Goal: Information Seeking & Learning: Learn about a topic

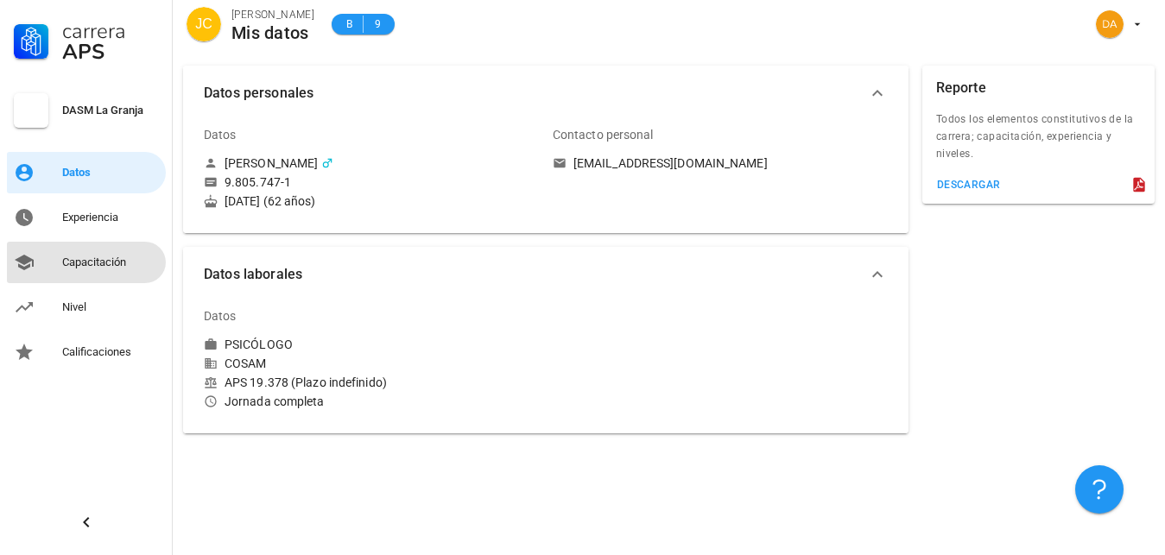
click at [93, 263] on div "Capacitación" at bounding box center [110, 263] width 97 height 14
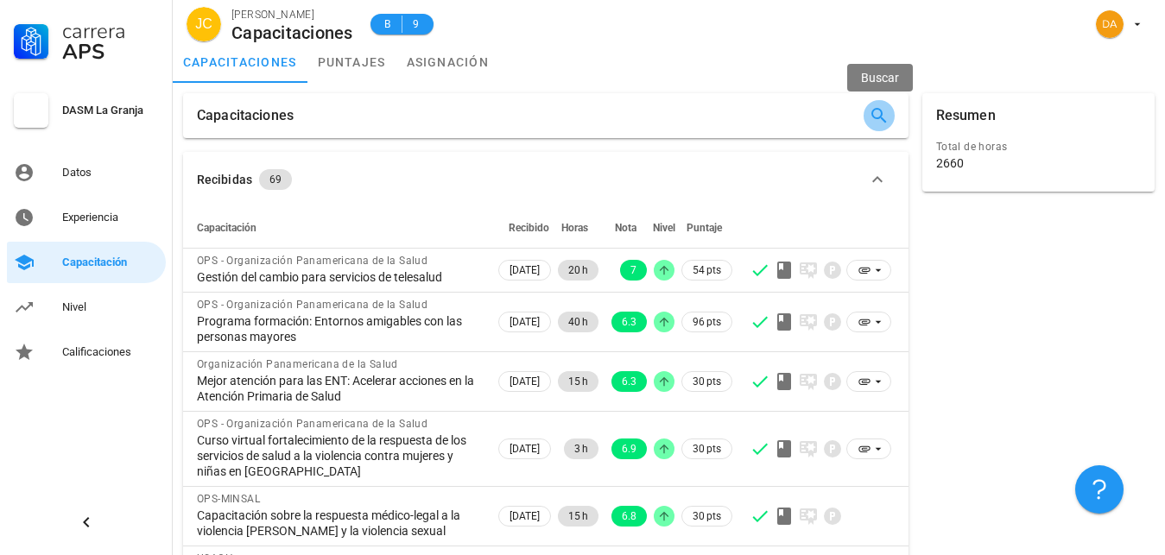
click at [874, 115] on icon "button" at bounding box center [879, 115] width 21 height 21
paste input "Introducción a la atención primaria"
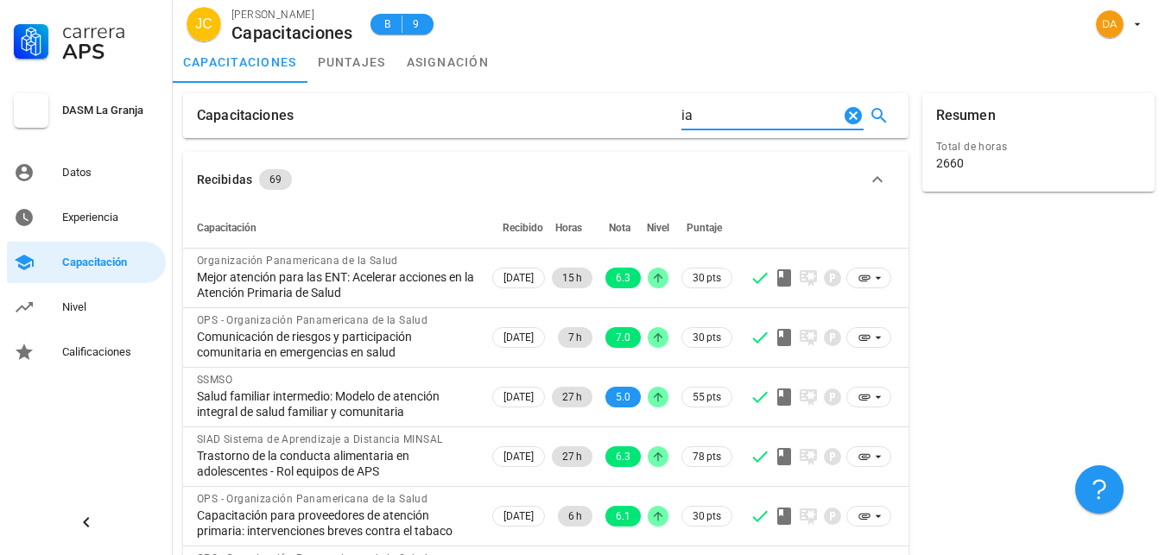
type input "a"
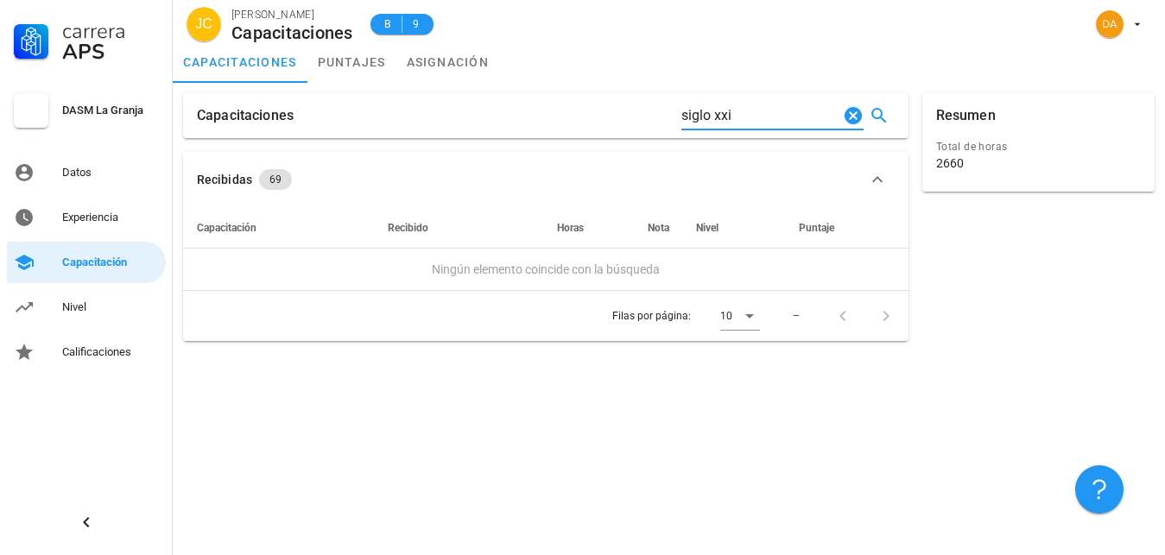
type input "siglo xxi"
click at [92, 265] on div "Capacitación" at bounding box center [110, 263] width 97 height 14
click at [854, 115] on icon "Clear Buscar…" at bounding box center [853, 115] width 21 height 21
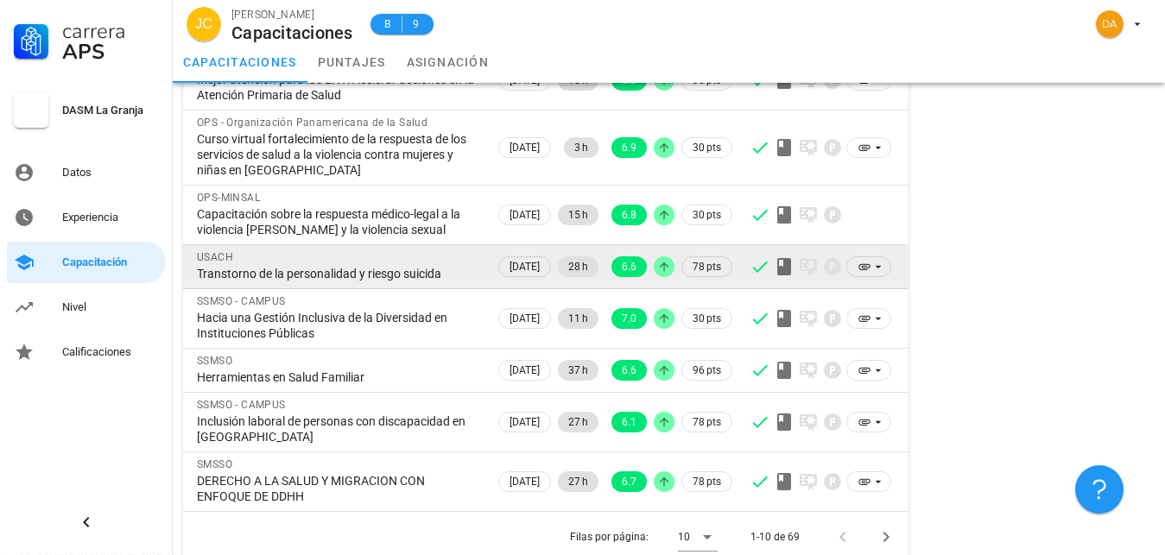
scroll to position [319, 0]
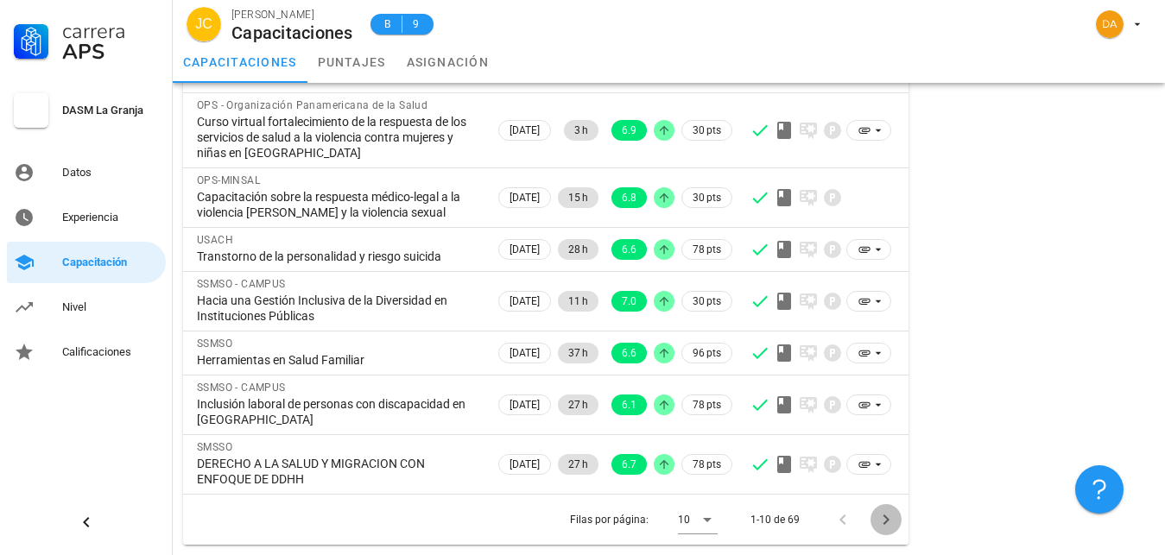
click at [887, 521] on icon "Página siguiente" at bounding box center [885, 520] width 6 height 10
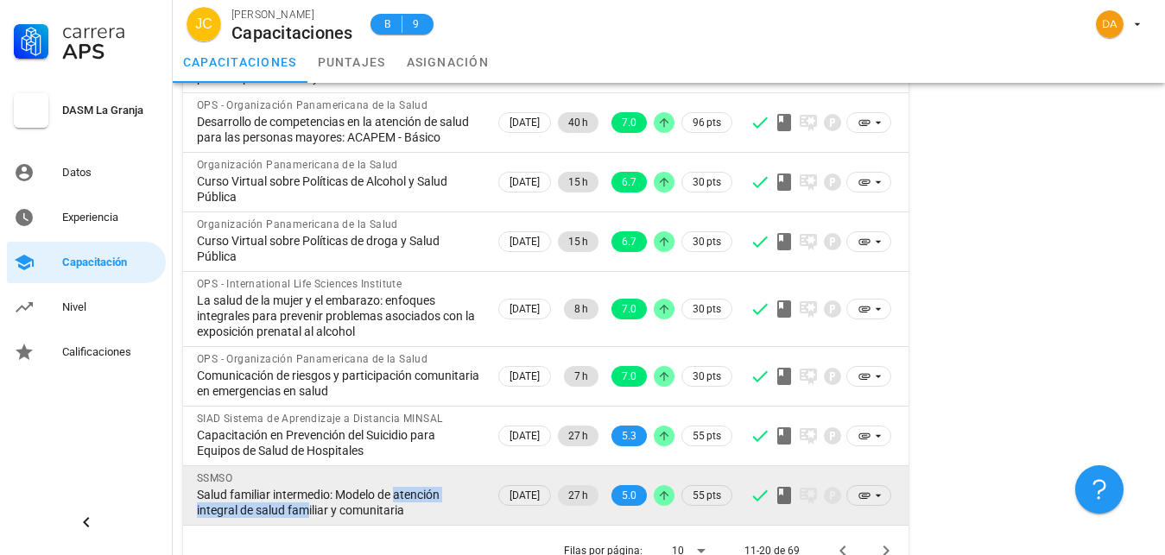
drag, startPoint x: 392, startPoint y: 526, endPoint x: 302, endPoint y: 538, distance: 90.6
click at [302, 518] on div "Salud familiar intermedio: Modelo de atención integral de salud familiar y comu…" at bounding box center [339, 502] width 284 height 31
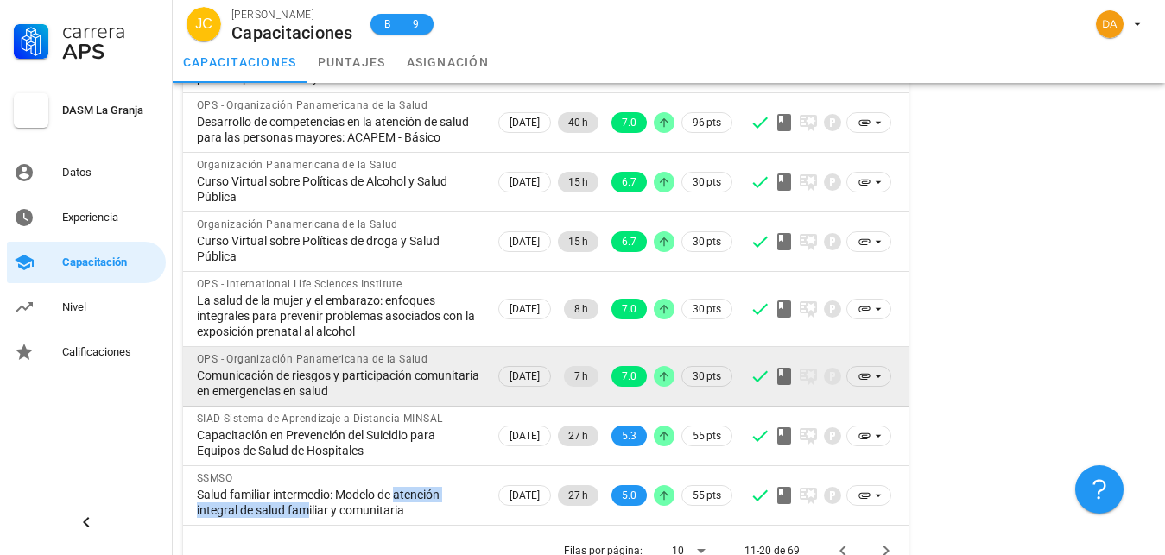
scroll to position [381, 0]
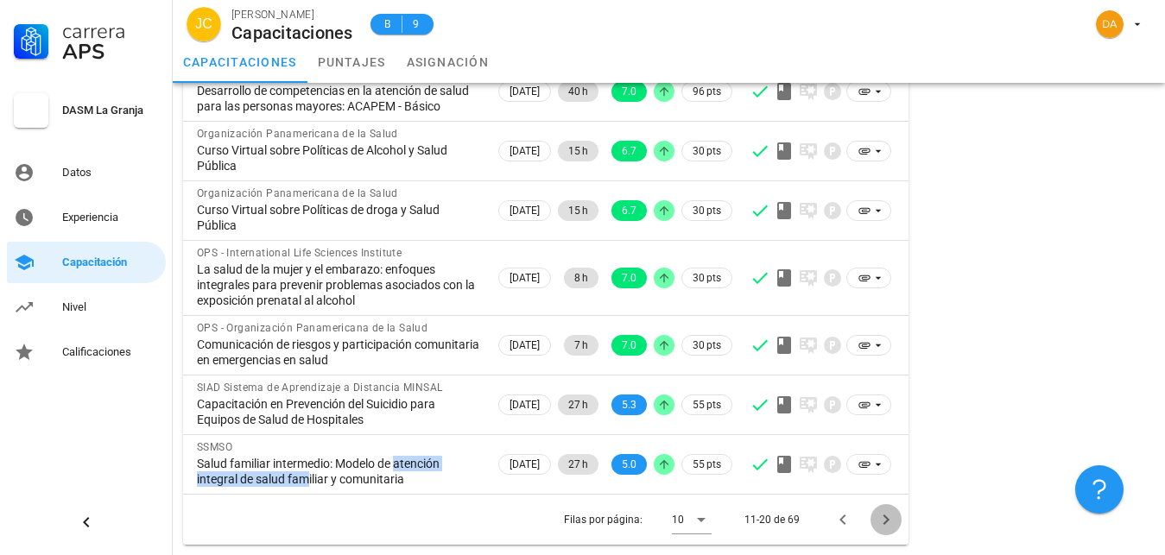
click at [887, 520] on icon "Página siguiente" at bounding box center [885, 519] width 21 height 21
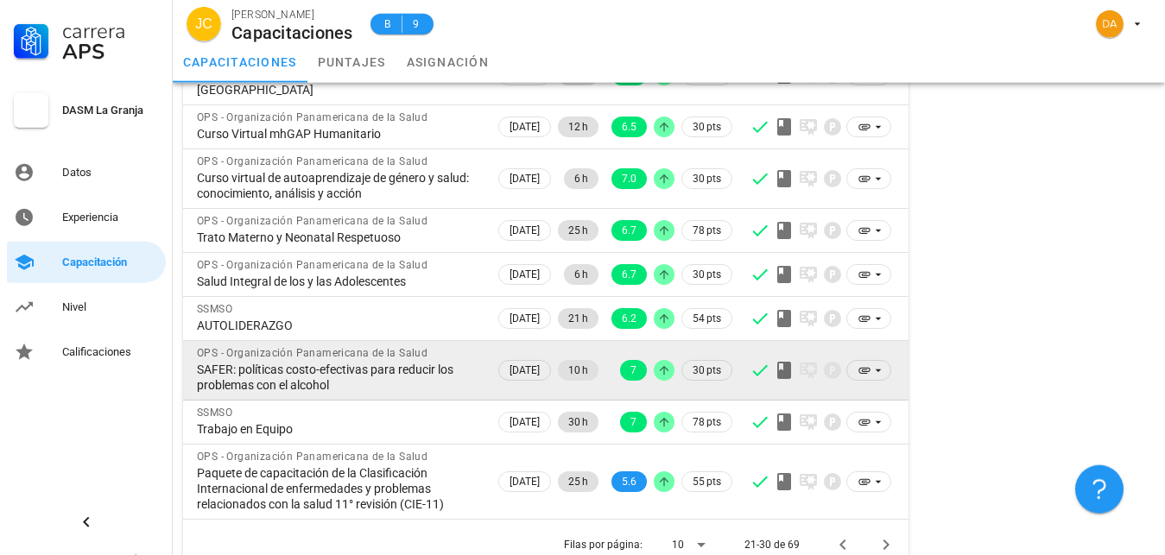
scroll to position [288, 0]
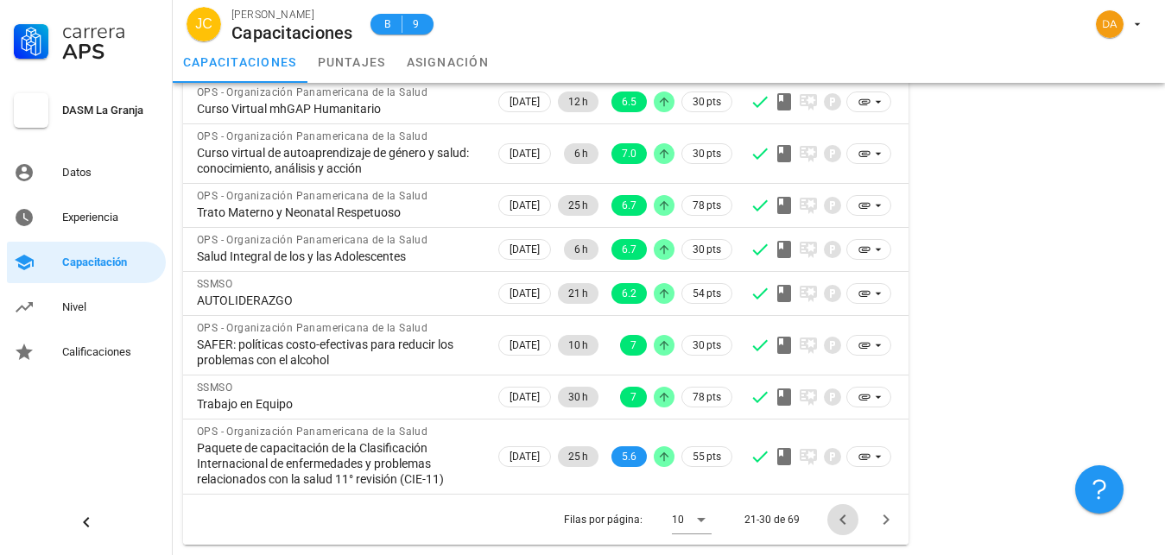
click at [842, 522] on icon "Página anterior" at bounding box center [842, 520] width 6 height 10
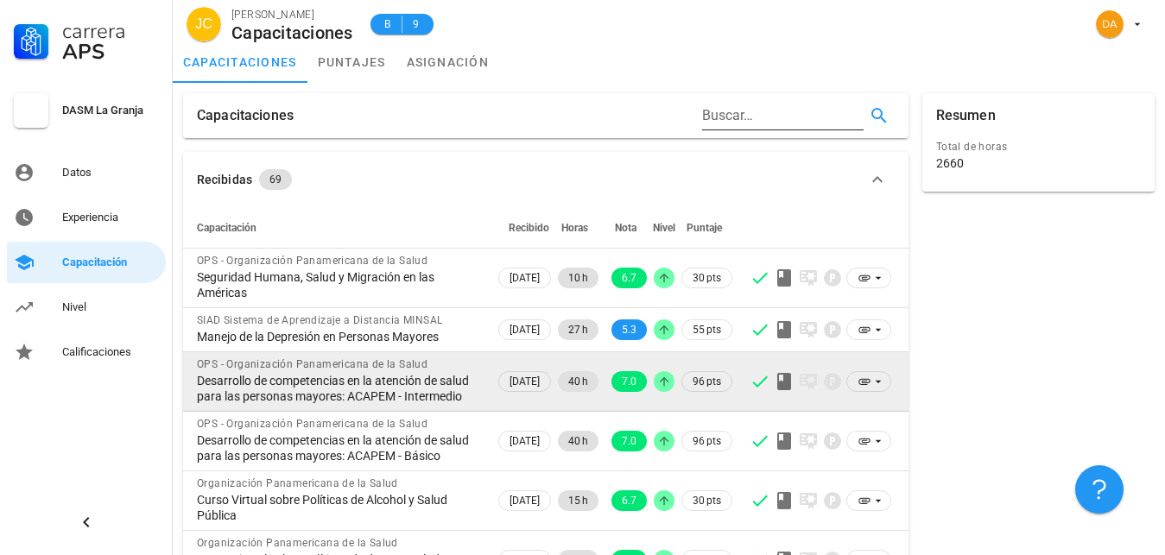
scroll to position [381, 0]
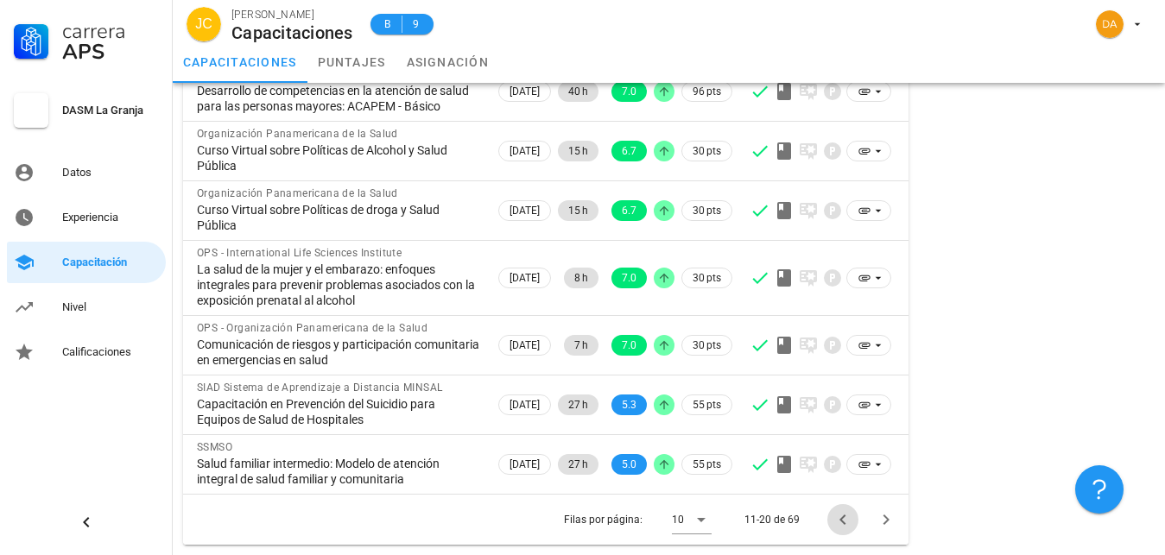
click at [844, 522] on icon "Página anterior" at bounding box center [842, 519] width 21 height 21
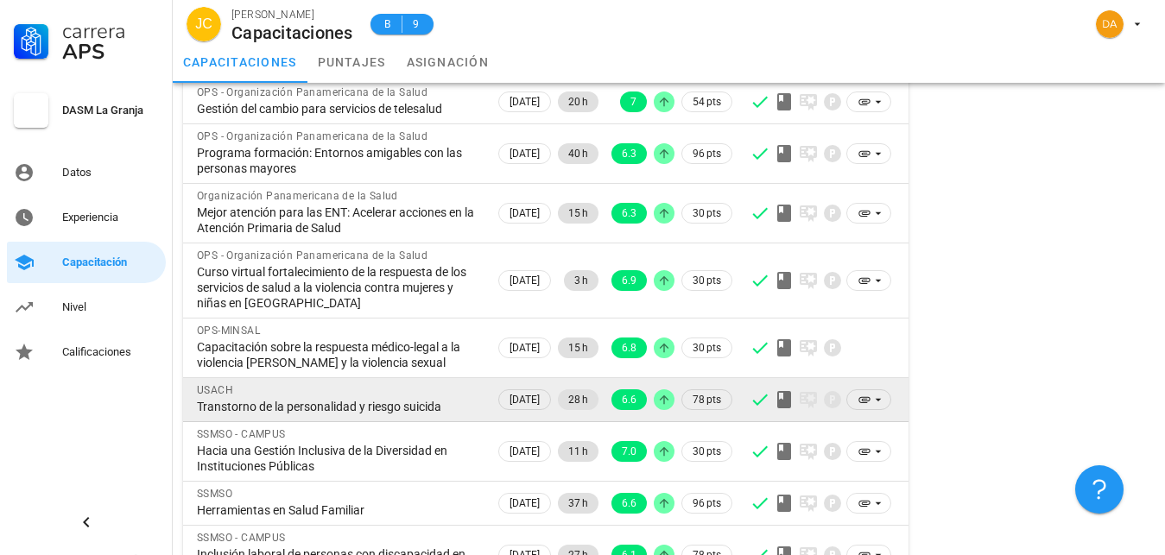
scroll to position [0, 0]
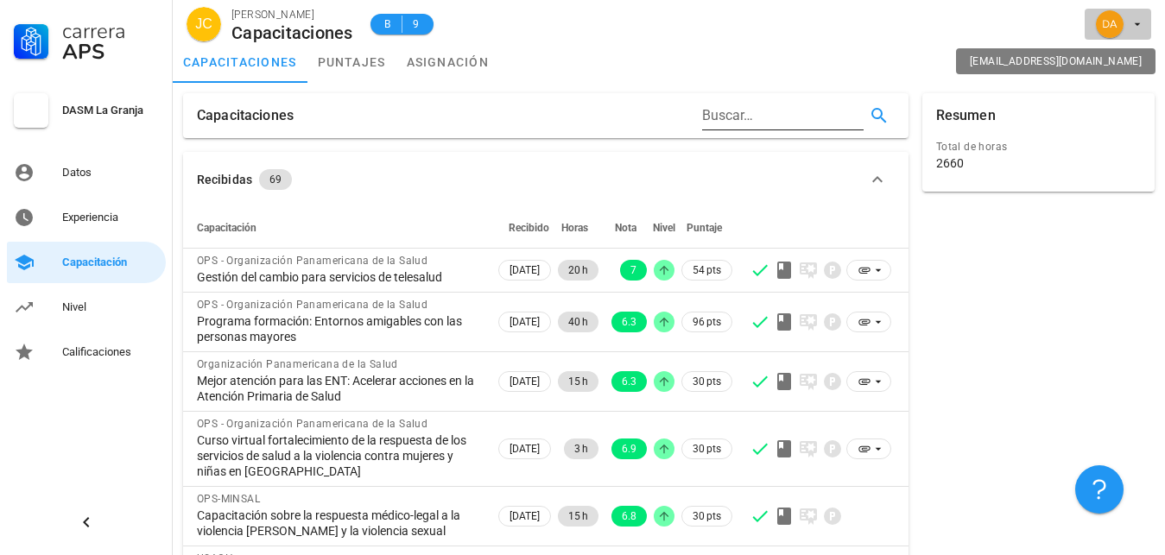
click at [1124, 25] on span "button" at bounding box center [1117, 24] width 53 height 28
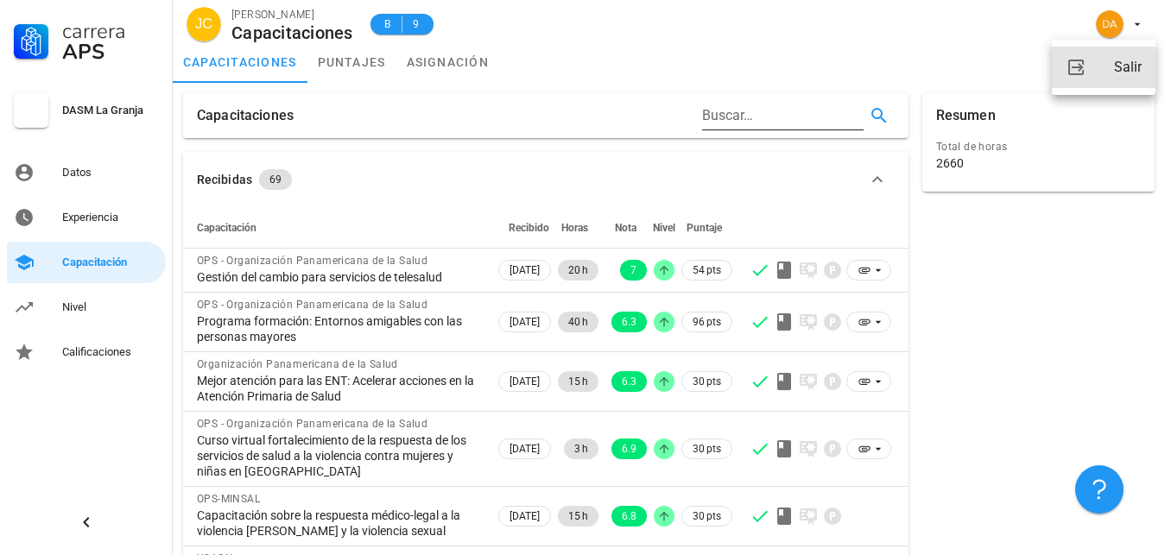
click at [1130, 71] on div "Salir" at bounding box center [1128, 67] width 28 height 35
